Goal: Information Seeking & Learning: Learn about a topic

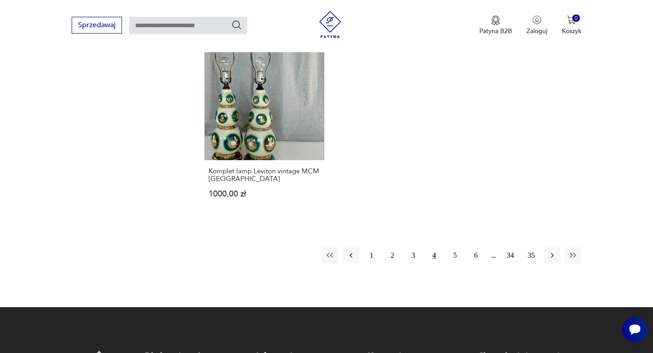
scroll to position [1318, 0]
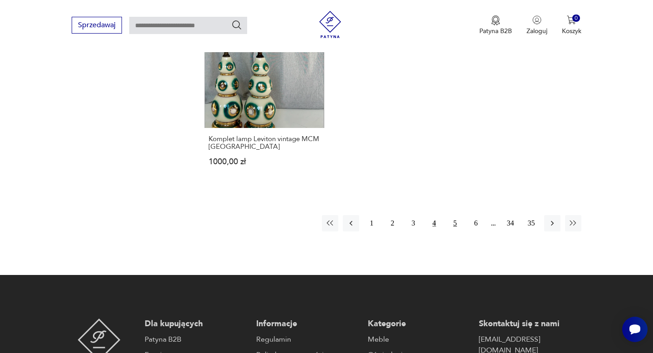
click at [452, 221] on button "5" at bounding box center [455, 223] width 16 height 16
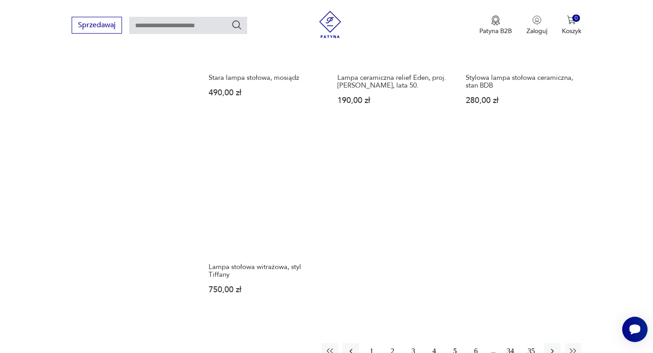
scroll to position [1247, 0]
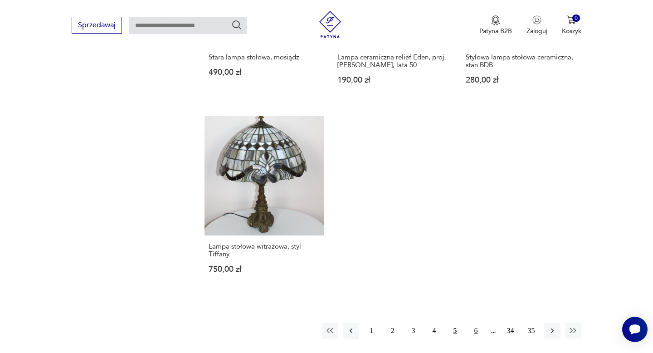
click at [474, 322] on button "6" at bounding box center [476, 330] width 16 height 16
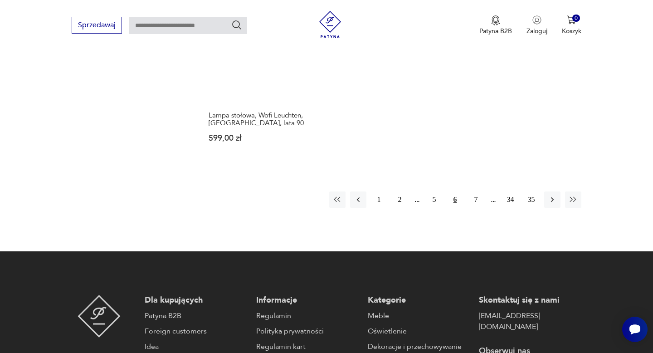
scroll to position [1410, 0]
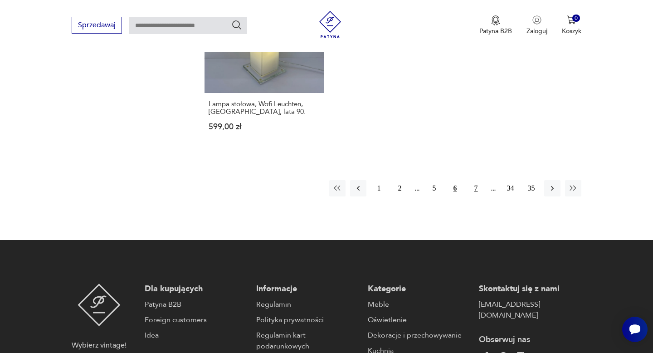
click at [475, 180] on button "7" at bounding box center [476, 188] width 16 height 16
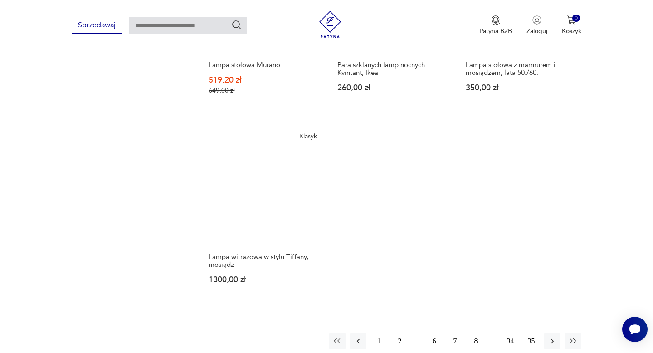
scroll to position [1310, 0]
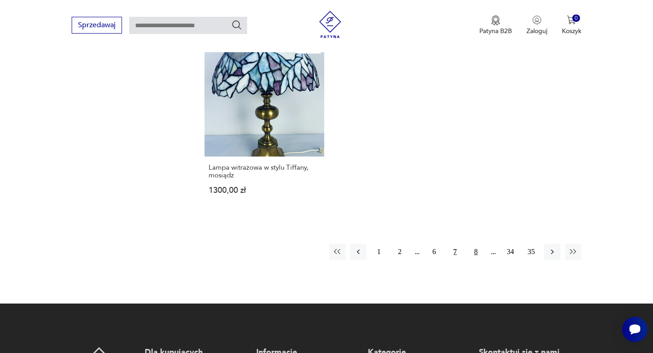
click at [476, 243] on button "8" at bounding box center [476, 251] width 16 height 16
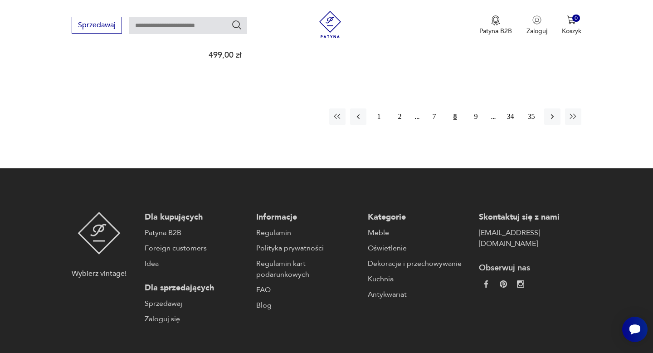
scroll to position [1476, 0]
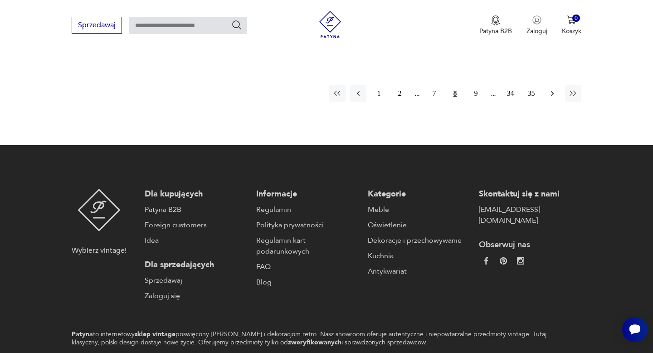
click at [547, 85] on button "button" at bounding box center [552, 93] width 16 height 16
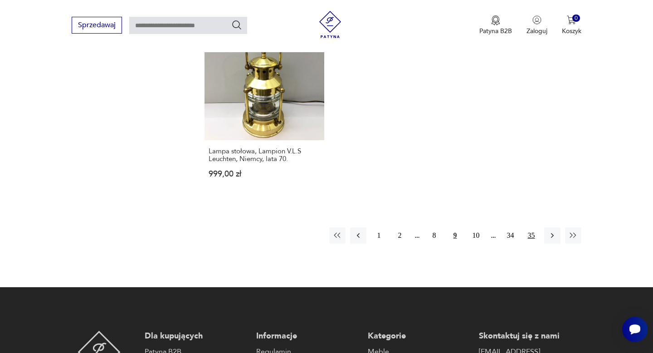
scroll to position [1365, 0]
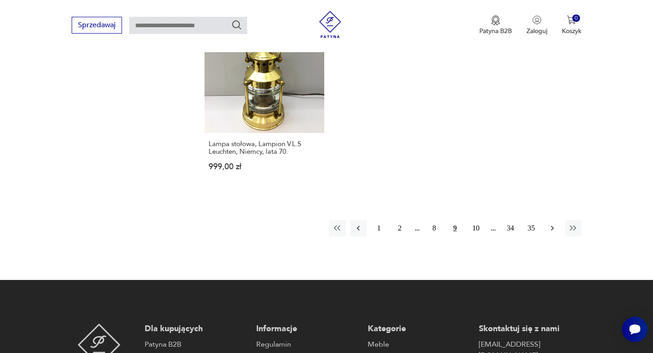
click at [547, 220] on button "button" at bounding box center [552, 228] width 16 height 16
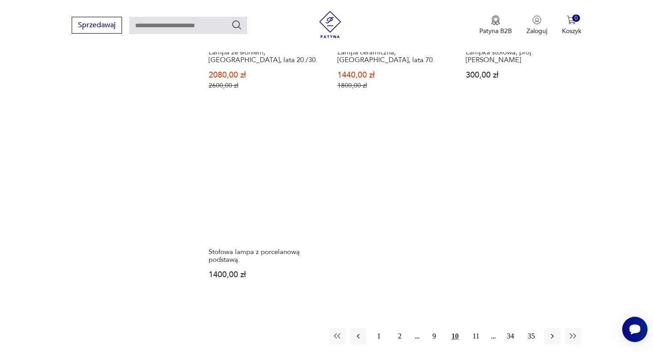
scroll to position [1273, 0]
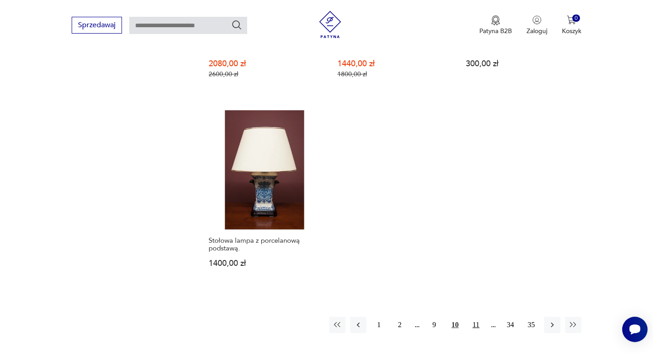
click at [479, 316] on button "11" at bounding box center [476, 324] width 16 height 16
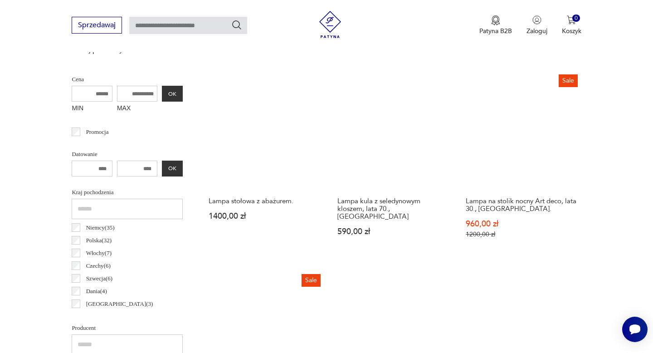
scroll to position [311, 0]
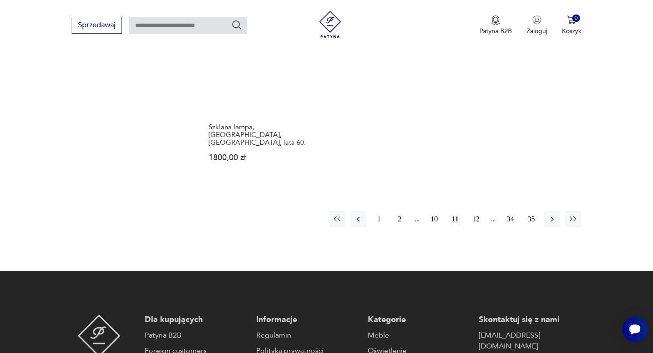
scroll to position [1365, 0]
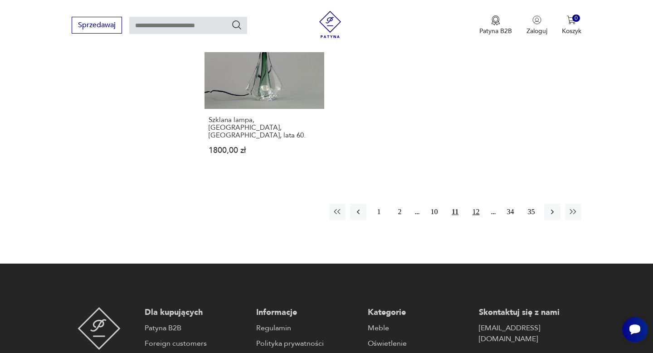
click at [471, 203] on button "12" at bounding box center [476, 211] width 16 height 16
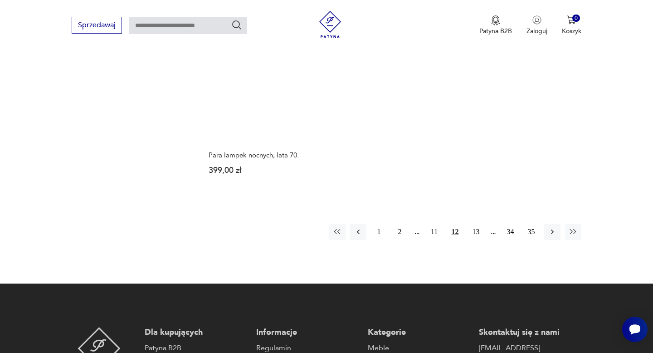
scroll to position [1359, 0]
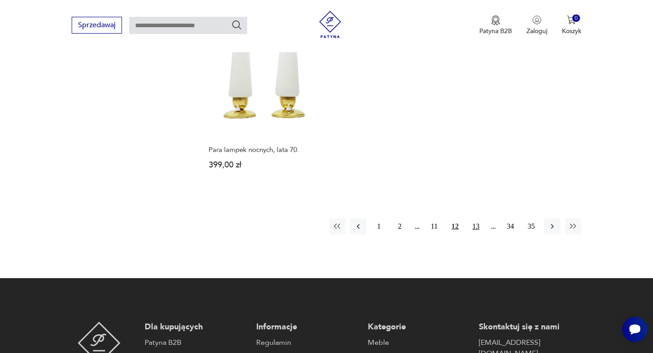
click at [475, 218] on button "13" at bounding box center [476, 226] width 16 height 16
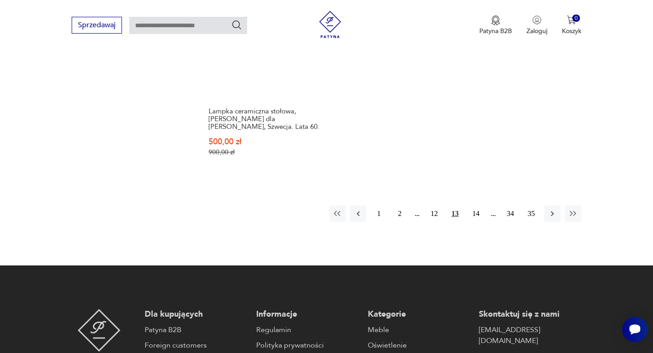
scroll to position [1373, 0]
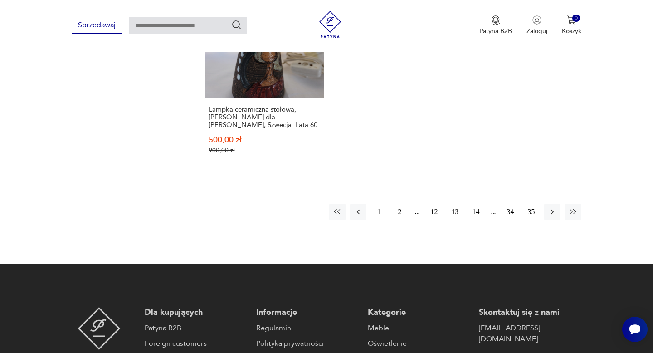
click at [478, 203] on button "14" at bounding box center [476, 211] width 16 height 16
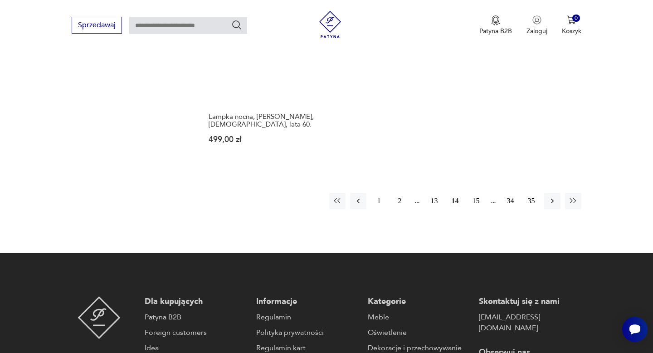
scroll to position [1429, 0]
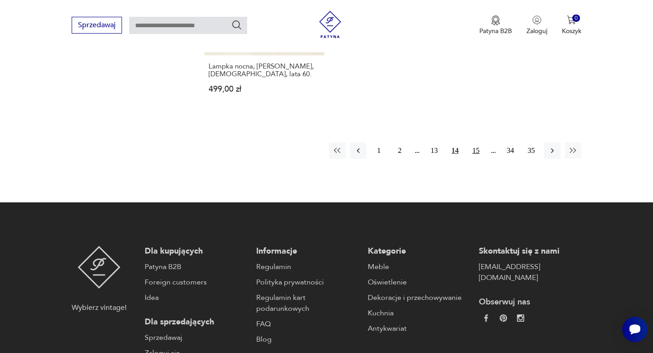
click at [476, 145] on button "15" at bounding box center [476, 150] width 16 height 16
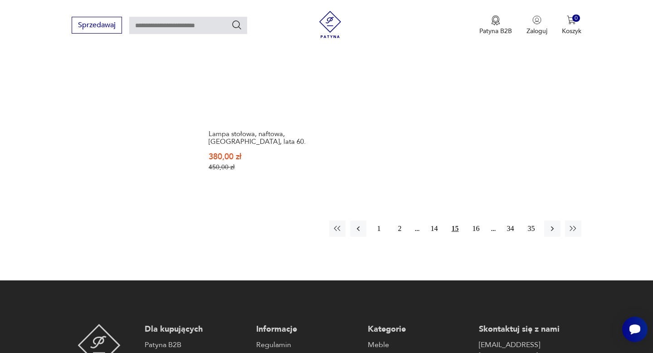
scroll to position [1366, 0]
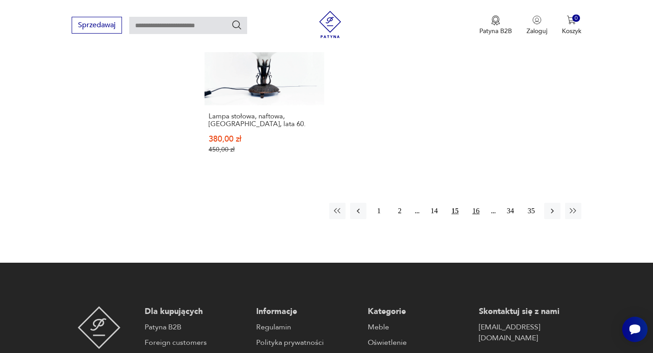
click at [477, 203] on button "16" at bounding box center [476, 211] width 16 height 16
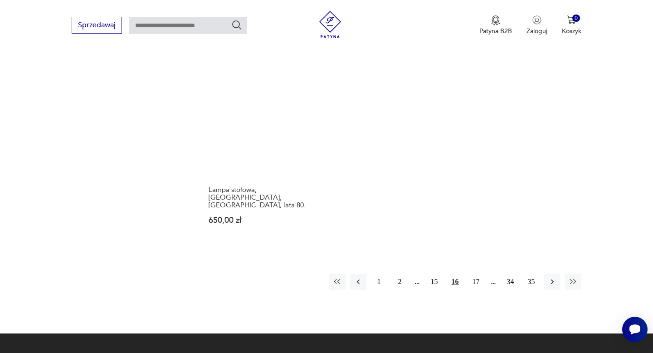
scroll to position [1330, 0]
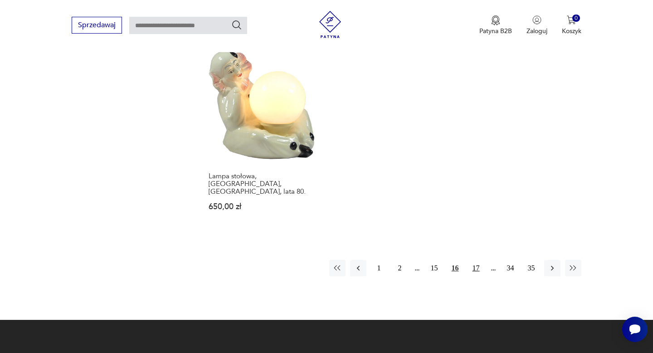
click at [474, 260] on button "17" at bounding box center [476, 268] width 16 height 16
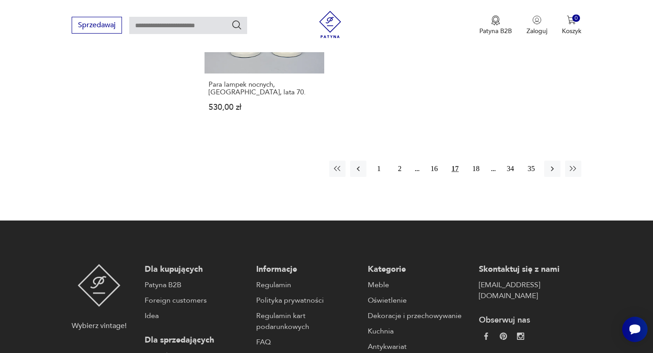
scroll to position [1387, 0]
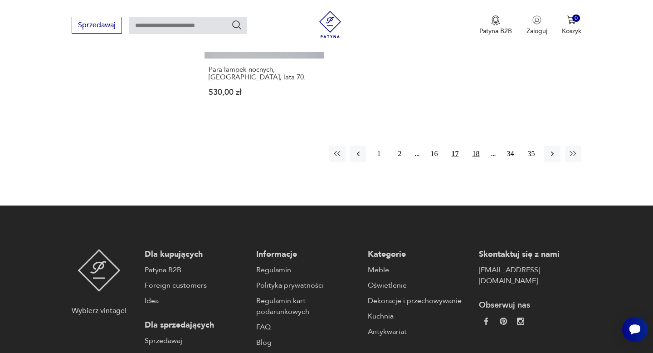
click at [475, 145] on button "18" at bounding box center [476, 153] width 16 height 16
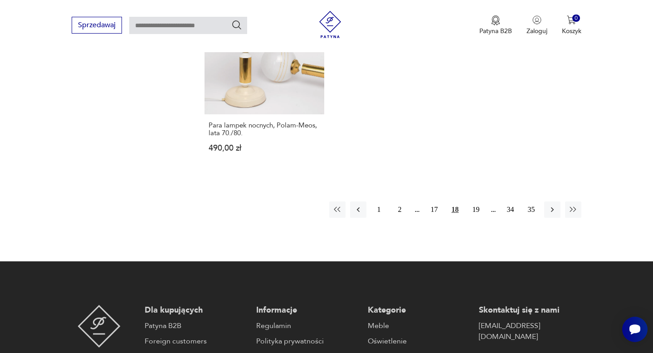
scroll to position [1364, 0]
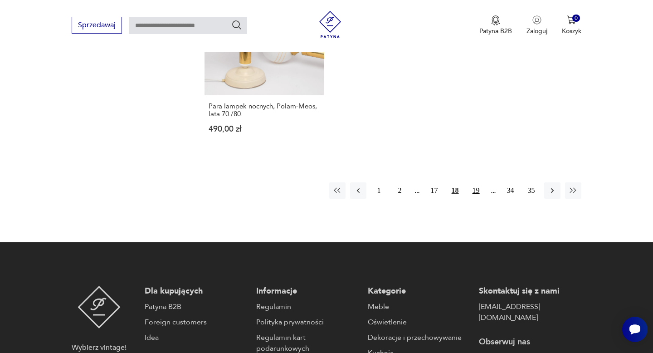
click at [474, 185] on button "19" at bounding box center [476, 190] width 16 height 16
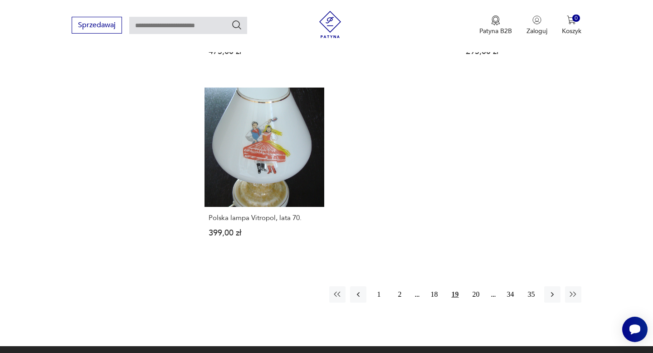
scroll to position [1268, 0]
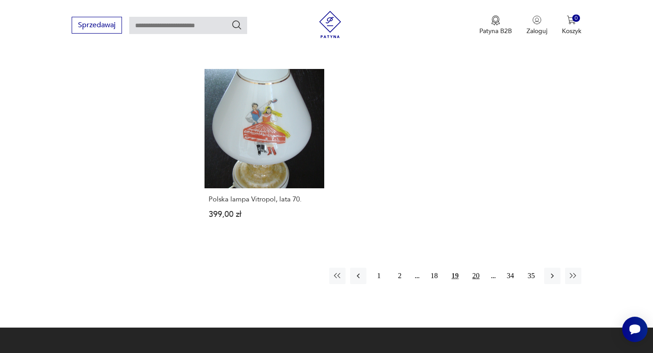
click at [473, 267] on button "20" at bounding box center [476, 275] width 16 height 16
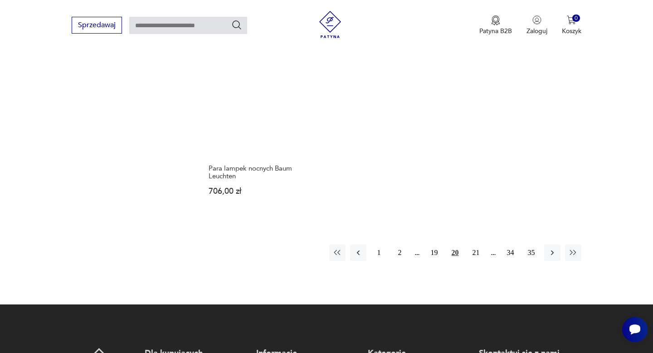
scroll to position [1282, 0]
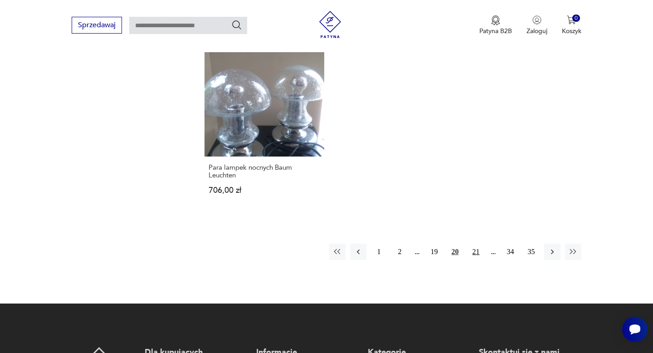
click at [475, 252] on button "21" at bounding box center [476, 251] width 16 height 16
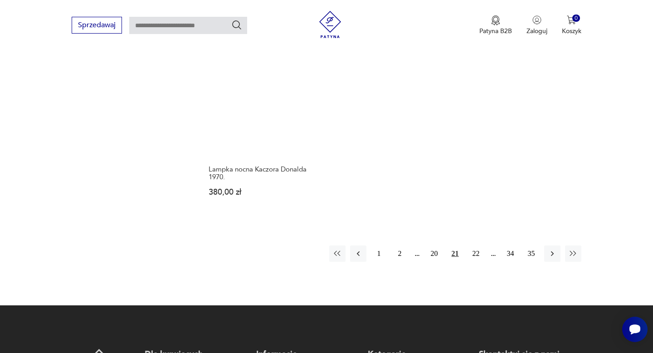
scroll to position [1344, 0]
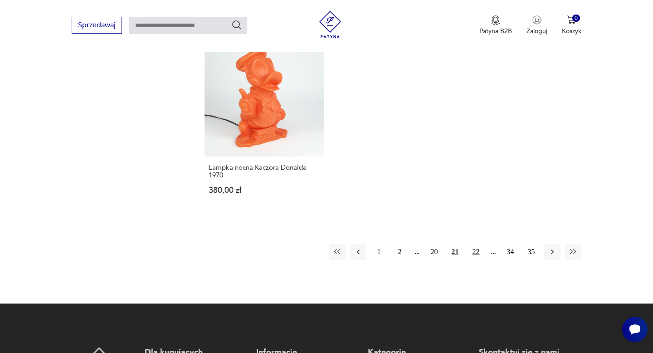
click at [479, 243] on button "22" at bounding box center [476, 251] width 16 height 16
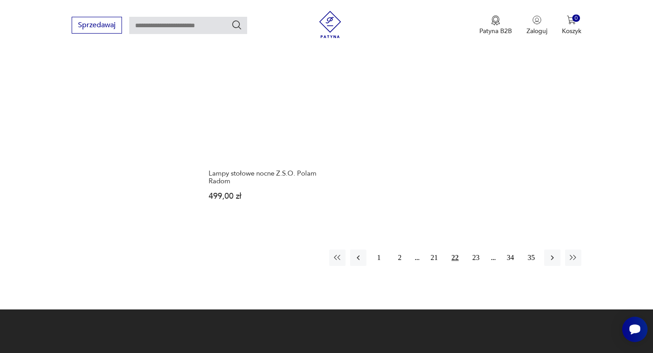
scroll to position [1339, 0]
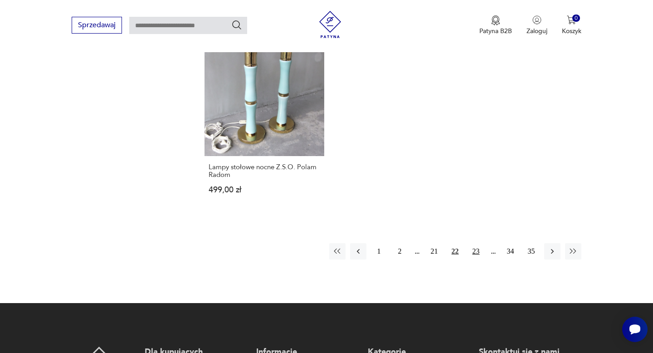
click at [474, 243] on button "23" at bounding box center [476, 251] width 16 height 16
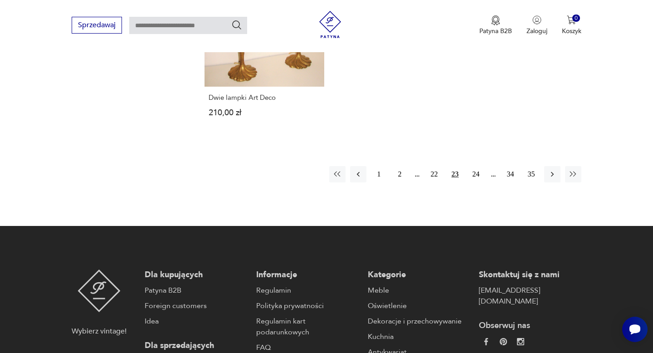
scroll to position [1370, 0]
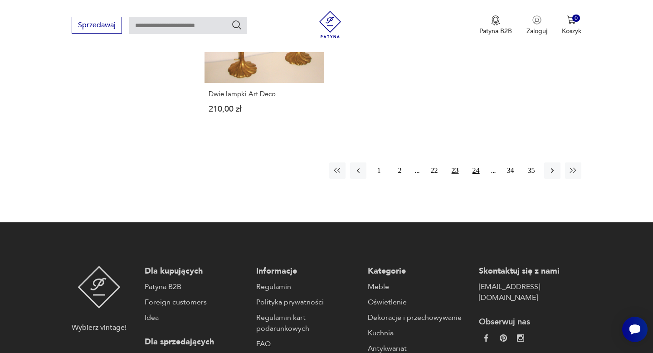
click at [477, 163] on button "24" at bounding box center [476, 170] width 16 height 16
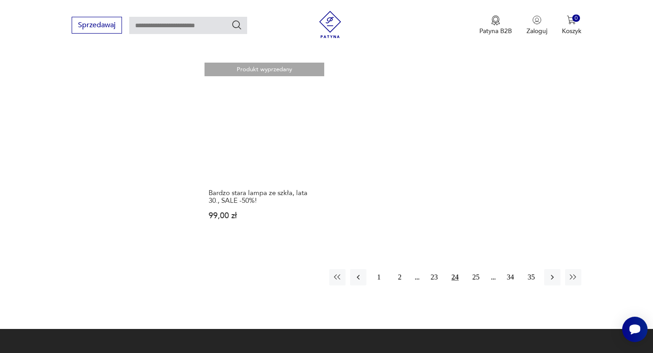
scroll to position [1322, 0]
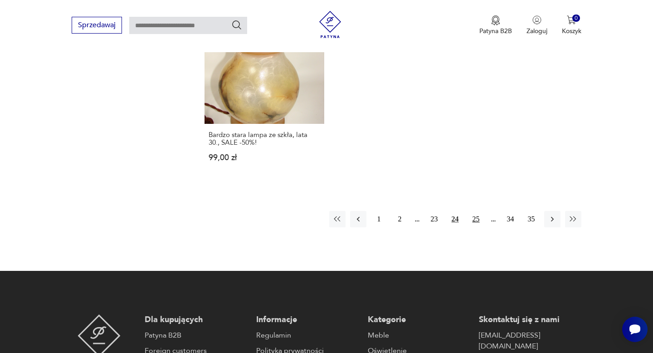
click at [475, 219] on button "25" at bounding box center [476, 219] width 16 height 16
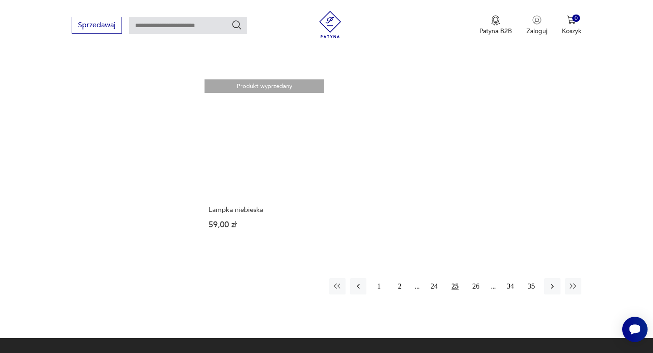
scroll to position [1257, 0]
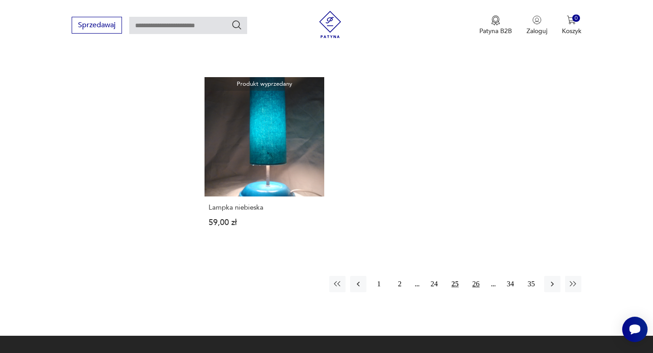
click at [479, 276] on button "26" at bounding box center [476, 284] width 16 height 16
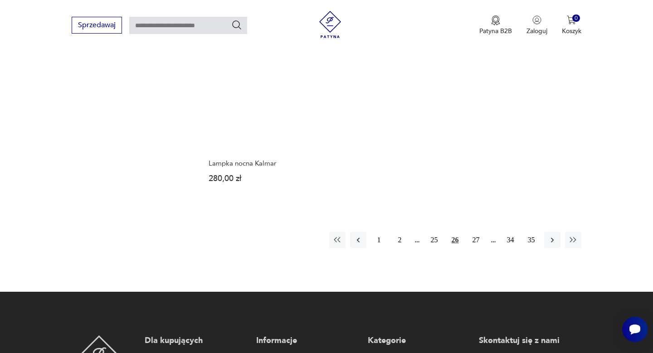
scroll to position [1324, 0]
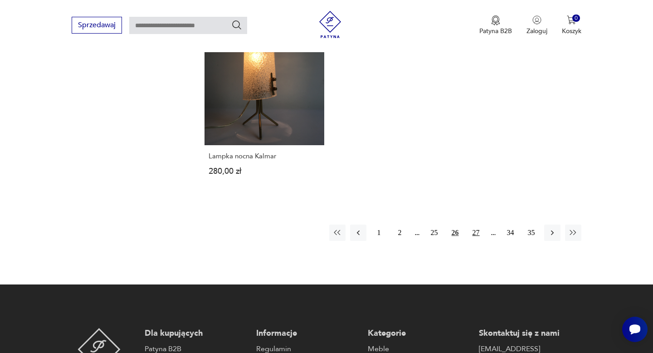
click at [470, 224] on button "27" at bounding box center [476, 232] width 16 height 16
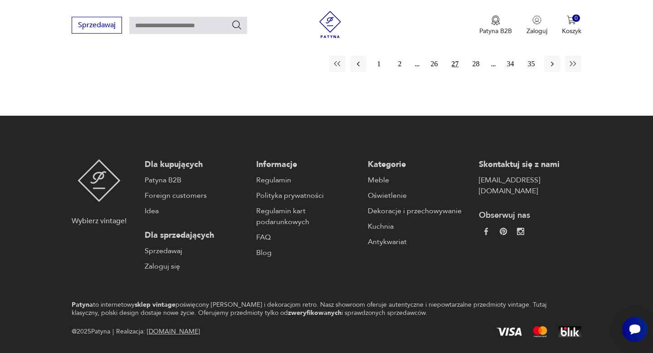
scroll to position [1416, 0]
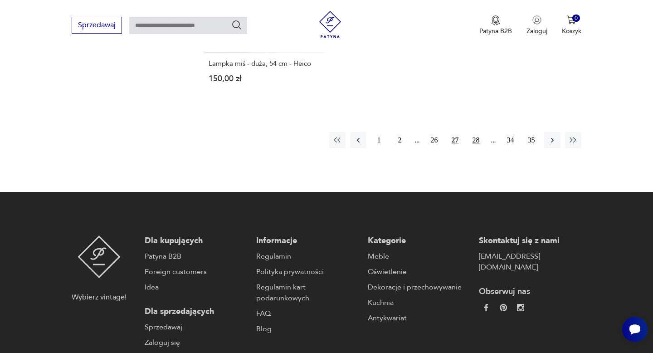
click at [473, 132] on button "28" at bounding box center [476, 140] width 16 height 16
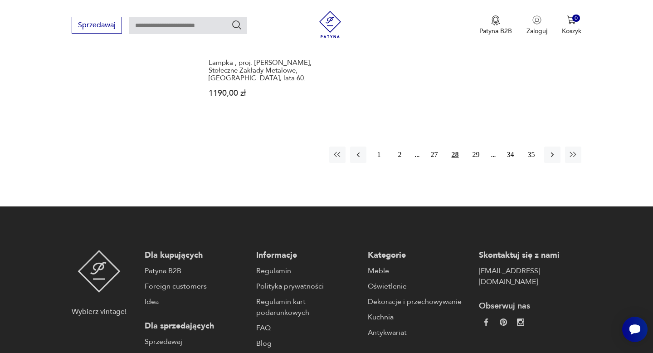
scroll to position [1414, 0]
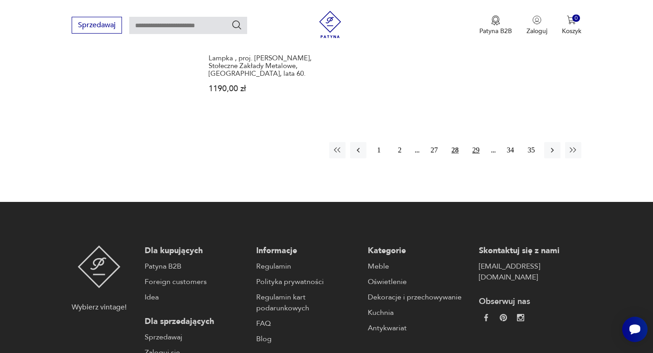
click at [475, 142] on button "29" at bounding box center [476, 150] width 16 height 16
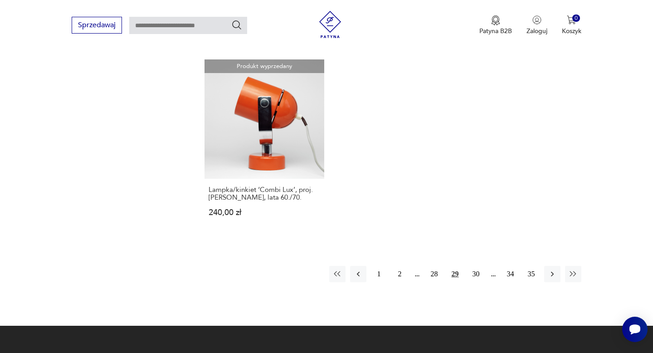
scroll to position [1293, 0]
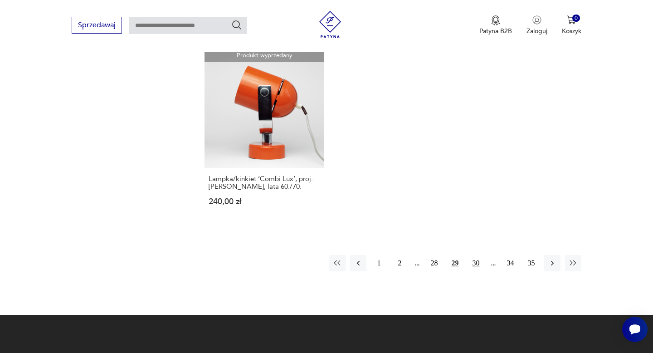
click at [478, 261] on button "30" at bounding box center [476, 263] width 16 height 16
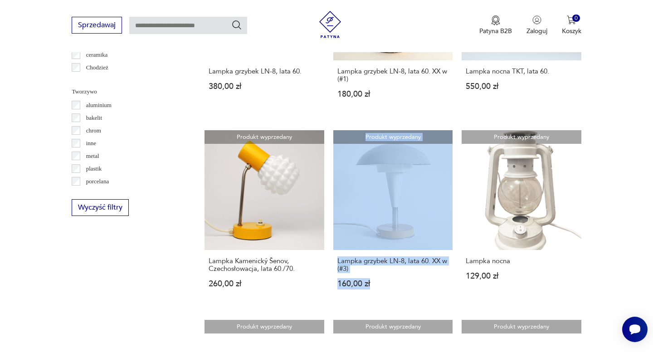
scroll to position [819, 0]
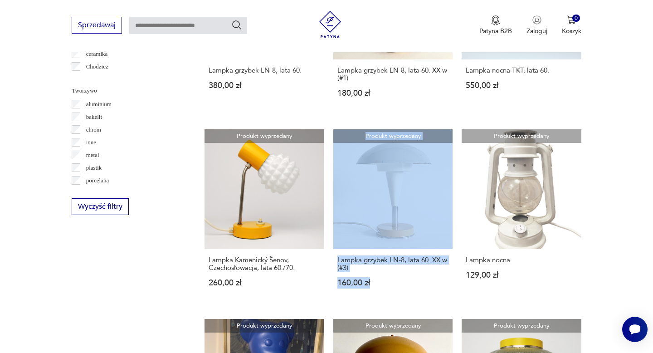
click at [625, 152] on section "Filtruj produkty Cena MIN MAX OK Promocja Datowanie OK Kraj pochodzenia Niemcy …" at bounding box center [326, 164] width 653 height 1266
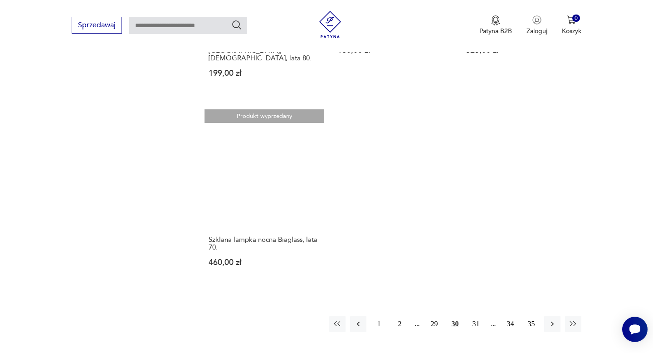
scroll to position [1305, 0]
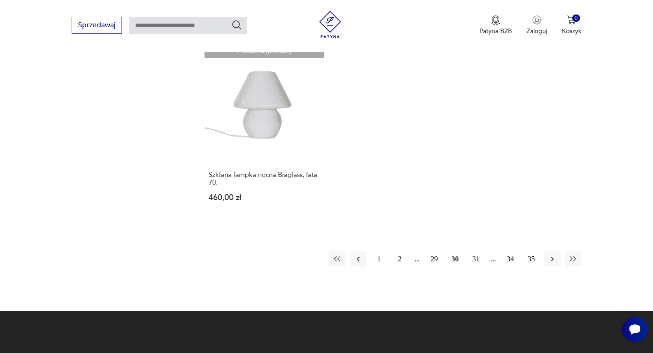
click at [476, 251] on button "31" at bounding box center [476, 259] width 16 height 16
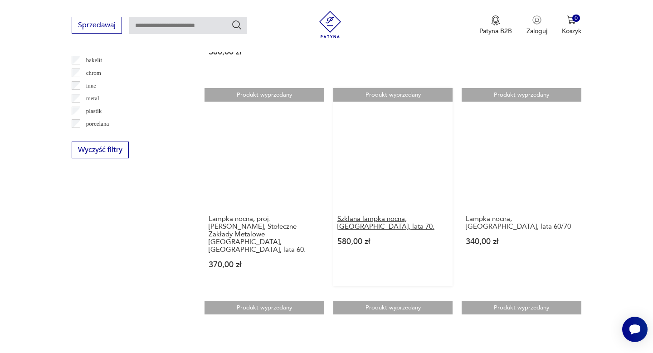
scroll to position [869, 0]
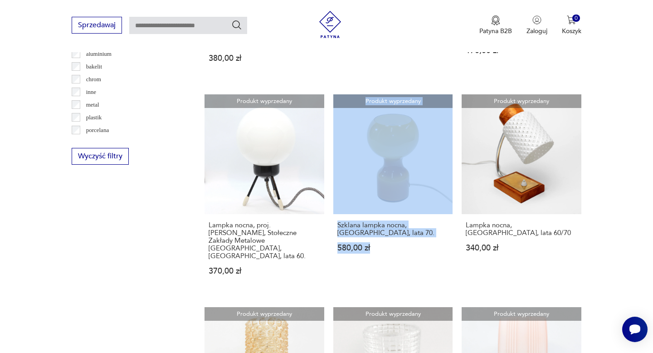
click at [605, 130] on section "Filtruj produkty Cena MIN MAX OK Promocja Datowanie OK Kraj pochodzenia Niemcy …" at bounding box center [326, 121] width 653 height 1281
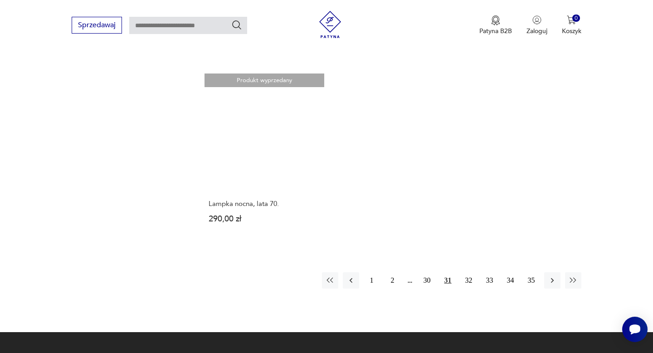
scroll to position [1379, 0]
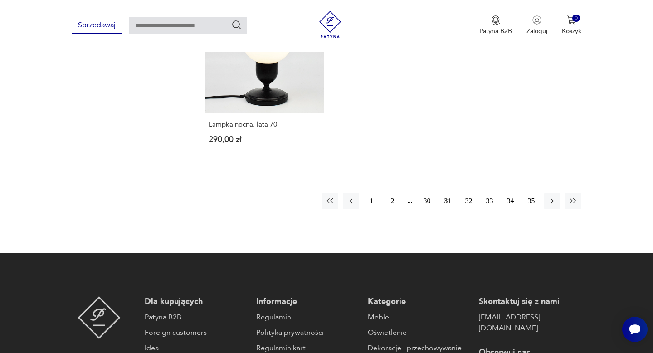
click at [466, 193] on button "32" at bounding box center [468, 201] width 16 height 16
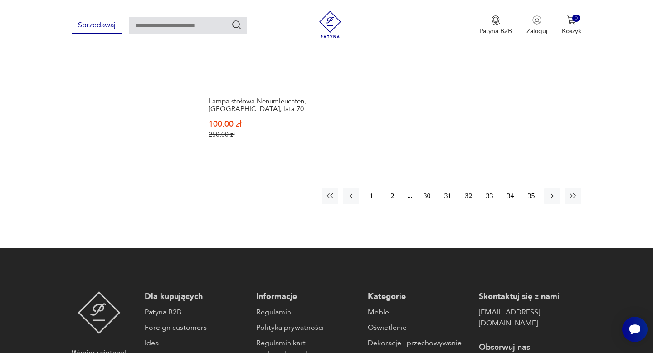
scroll to position [1367, 0]
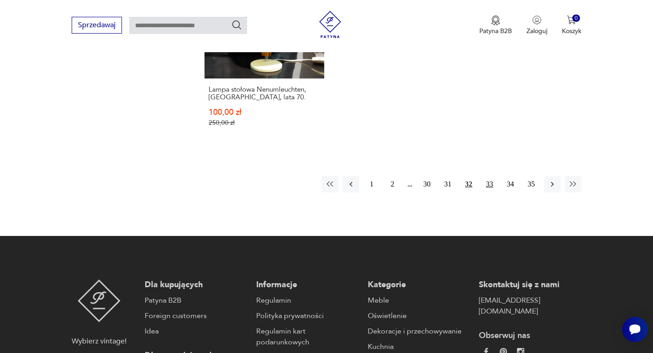
click at [493, 178] on button "33" at bounding box center [489, 184] width 16 height 16
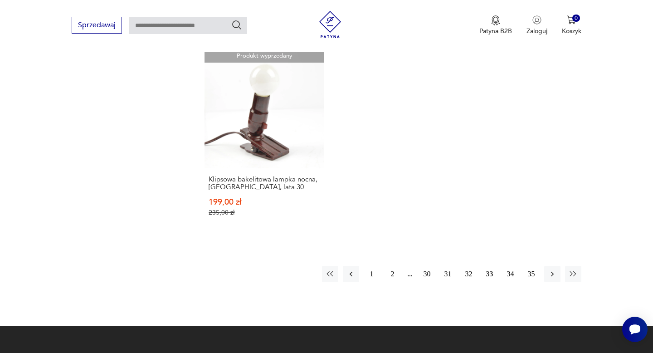
scroll to position [1311, 0]
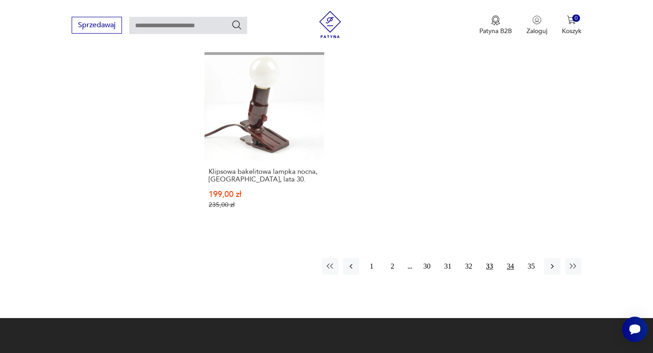
click at [509, 258] on button "34" at bounding box center [510, 266] width 16 height 16
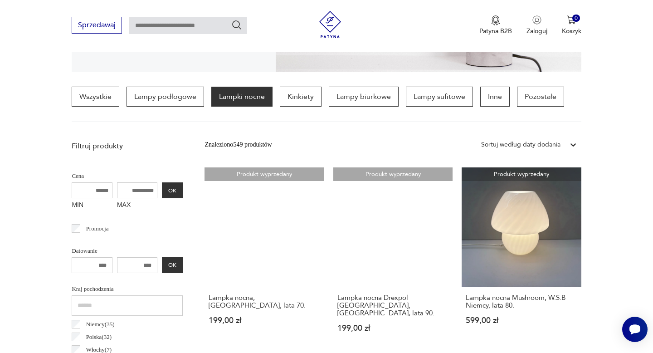
scroll to position [267, 0]
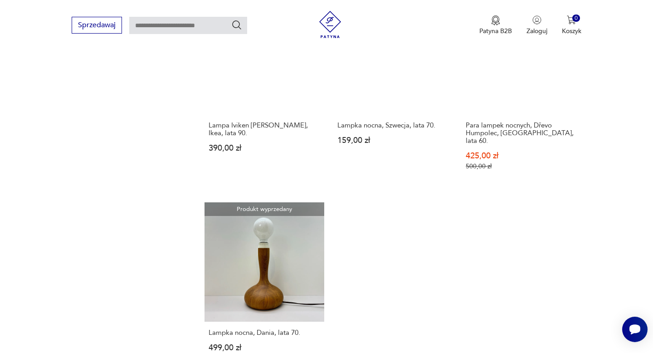
scroll to position [1200, 0]
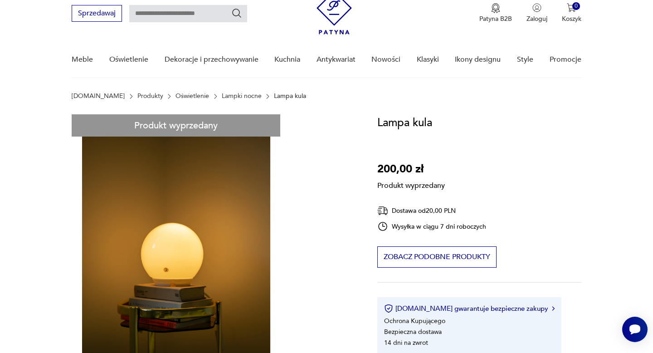
scroll to position [81, 0]
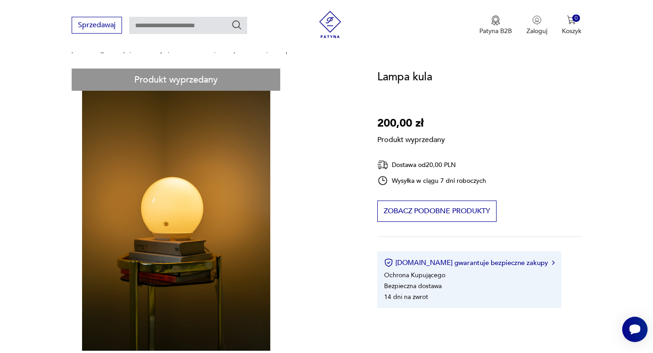
click at [204, 254] on div "Produkt wyprzedany Opis produktu Lampka w stanie idealnym, klosz ręcznie wykona…" at bounding box center [214, 292] width 284 height 448
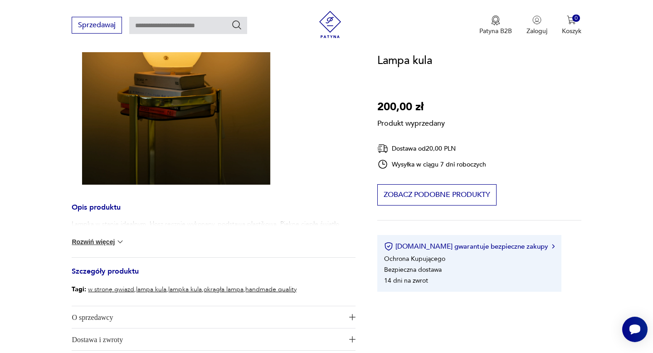
scroll to position [179, 0]
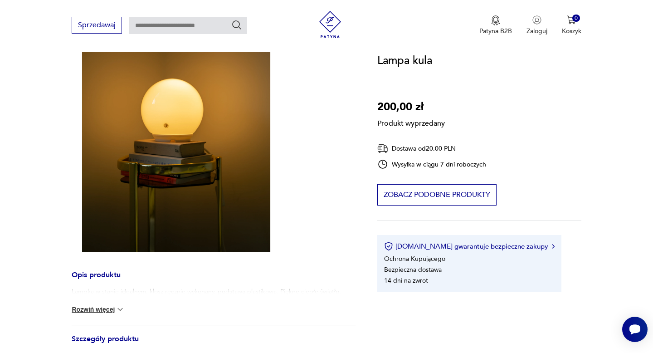
click at [102, 314] on div "Lampka w stanie idealnym, klosz ręcznie wykonany, podstawa plastikowa. Piękne c…" at bounding box center [214, 306] width 284 height 38
click at [102, 310] on button "Rozwiń więcej" at bounding box center [98, 309] width 53 height 9
